Goal: Task Accomplishment & Management: Use online tool/utility

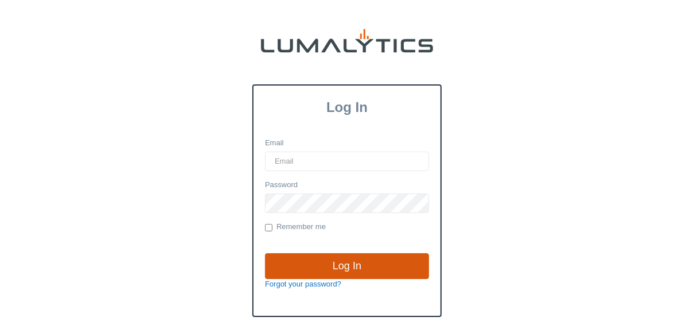
type input "[EMAIL_ADDRESS][DOMAIN_NAME]"
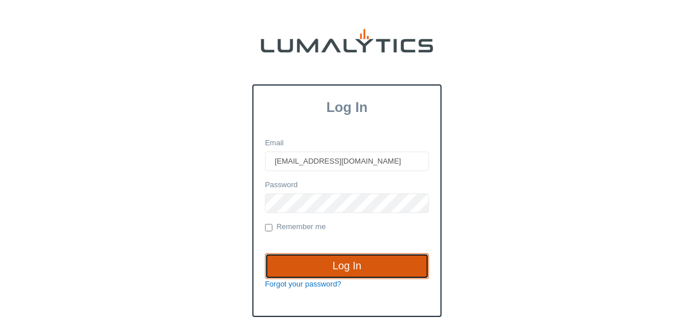
click at [333, 256] on input "Log In" at bounding box center [347, 266] width 164 height 26
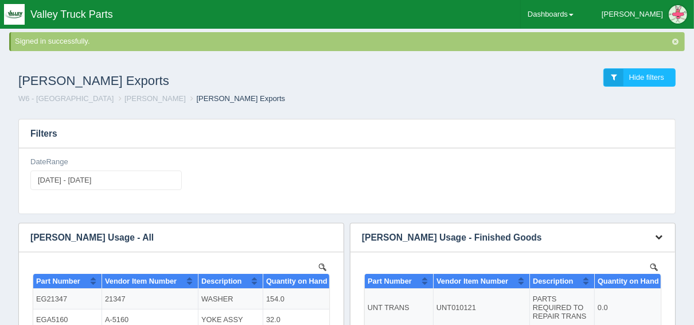
click at [659, 234] on icon "button" at bounding box center [658, 236] width 7 height 7
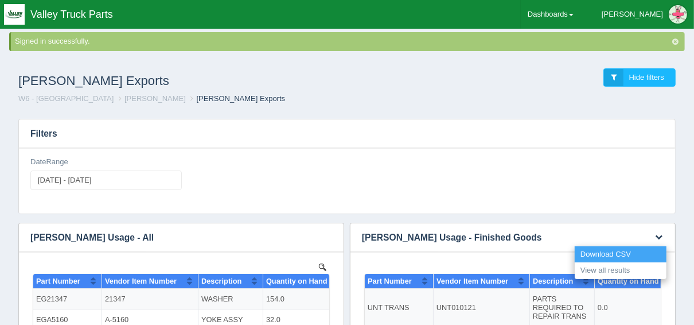
click at [628, 251] on link "Download CSV" at bounding box center [621, 254] width 92 height 17
